Goal: Task Accomplishment & Management: Manage account settings

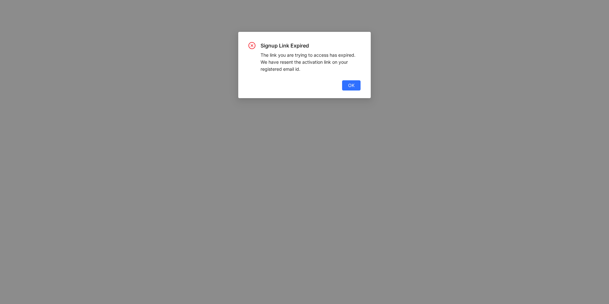
click at [353, 91] on div "Signup Link Expired The link you are trying to access has expired. We have rese…" at bounding box center [304, 65] width 133 height 66
click at [354, 88] on span "OK" at bounding box center [351, 85] width 6 height 7
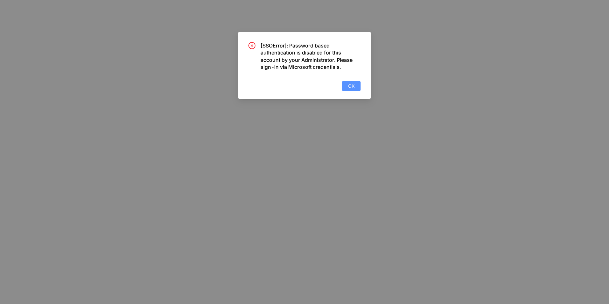
click at [352, 88] on span "OK" at bounding box center [351, 86] width 6 height 7
